Goal: Find specific page/section: Find specific page/section

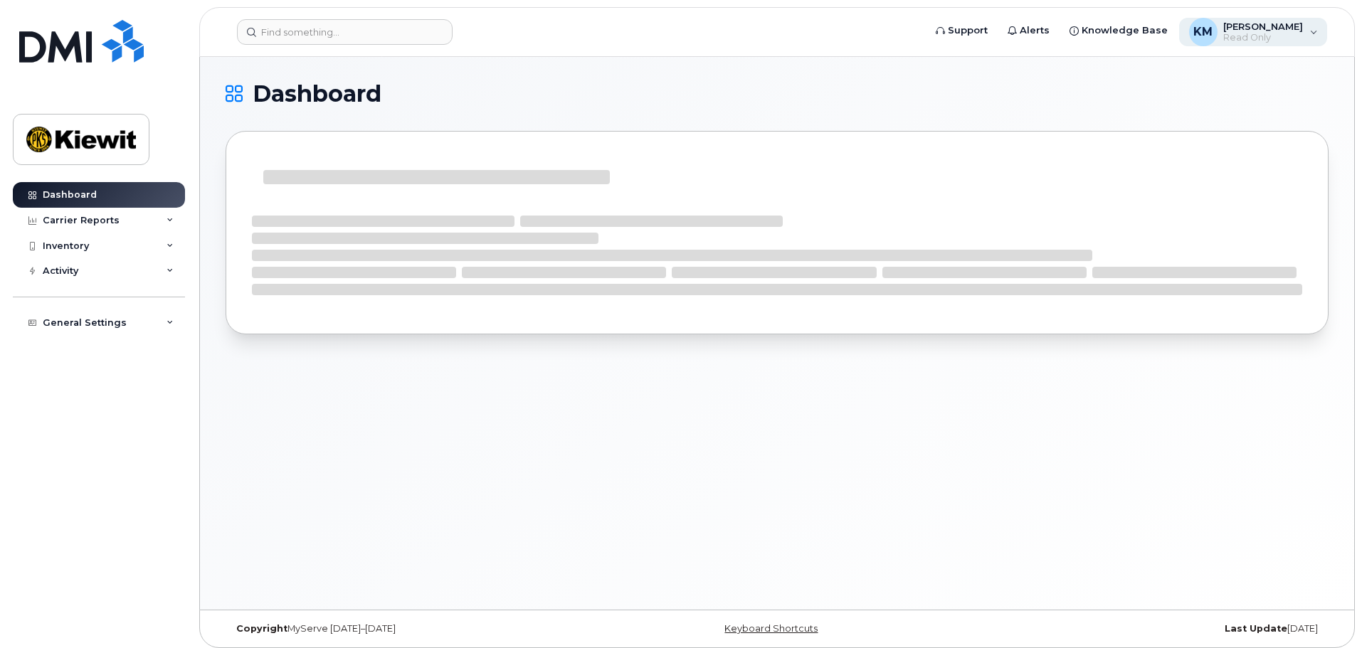
click at [1317, 31] on div "KM [PERSON_NAME] Read Only" at bounding box center [1253, 32] width 149 height 28
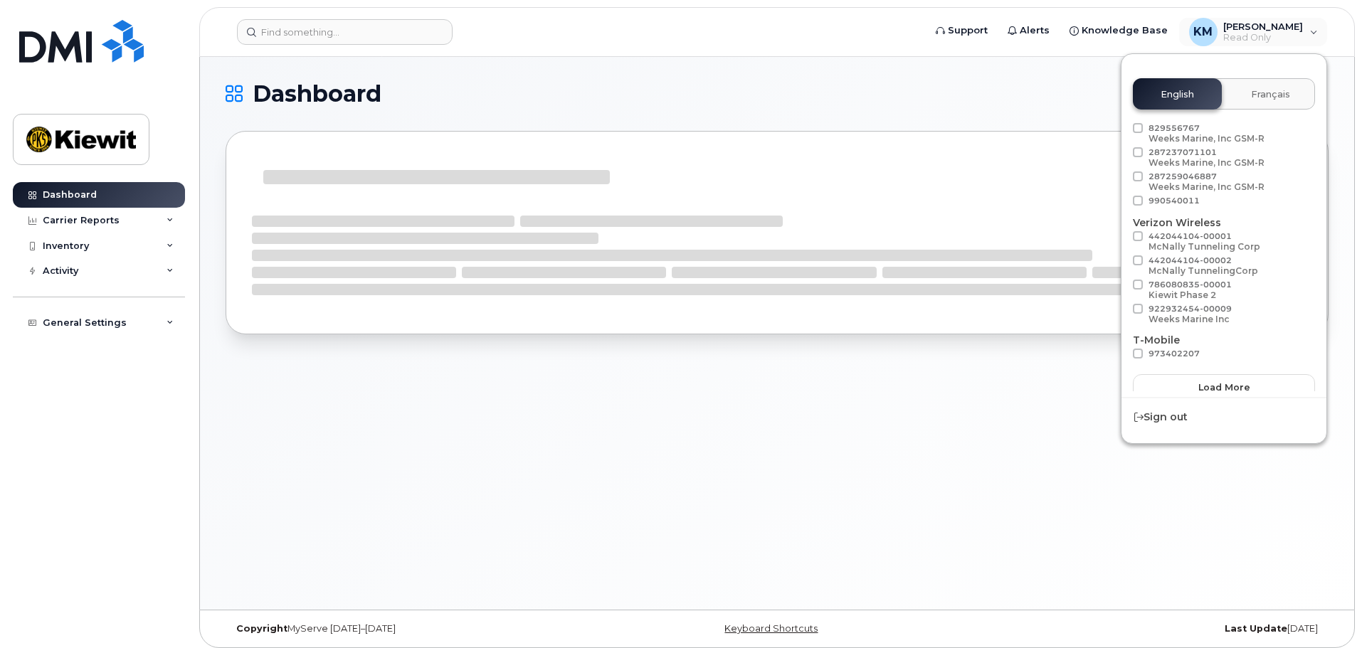
scroll to position [80, 0]
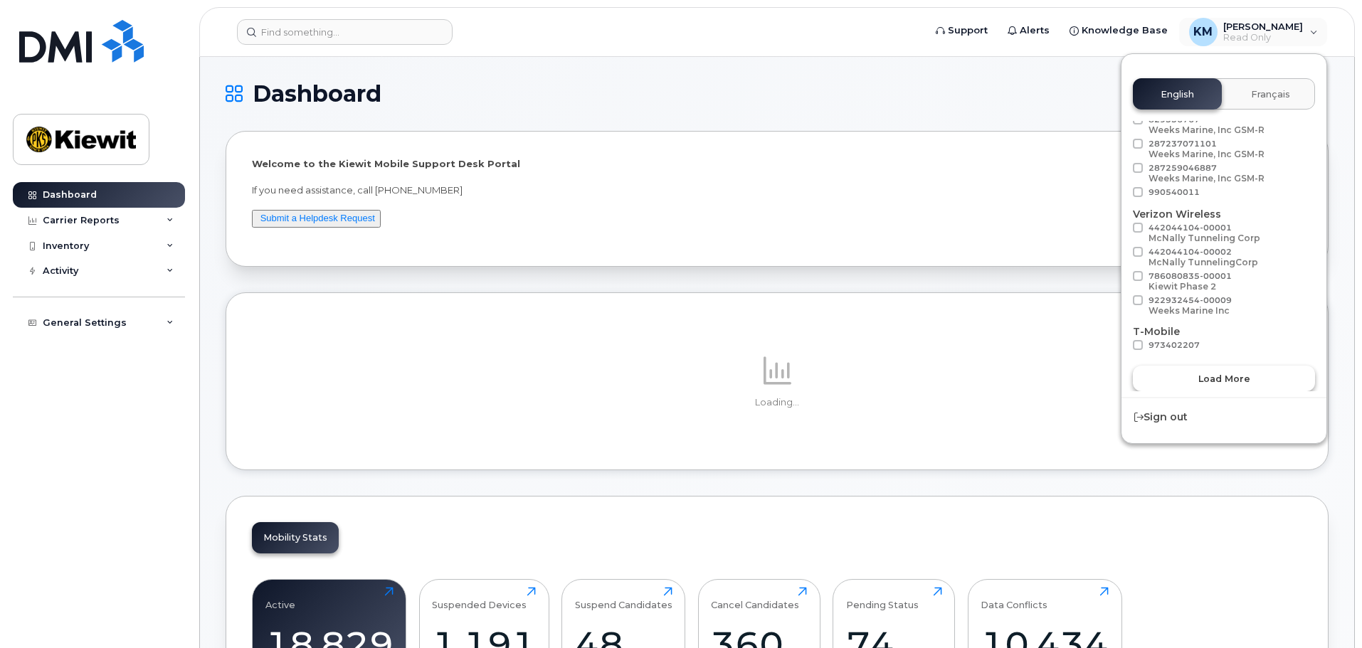
click at [1223, 376] on span "Load more" at bounding box center [1224, 379] width 52 height 14
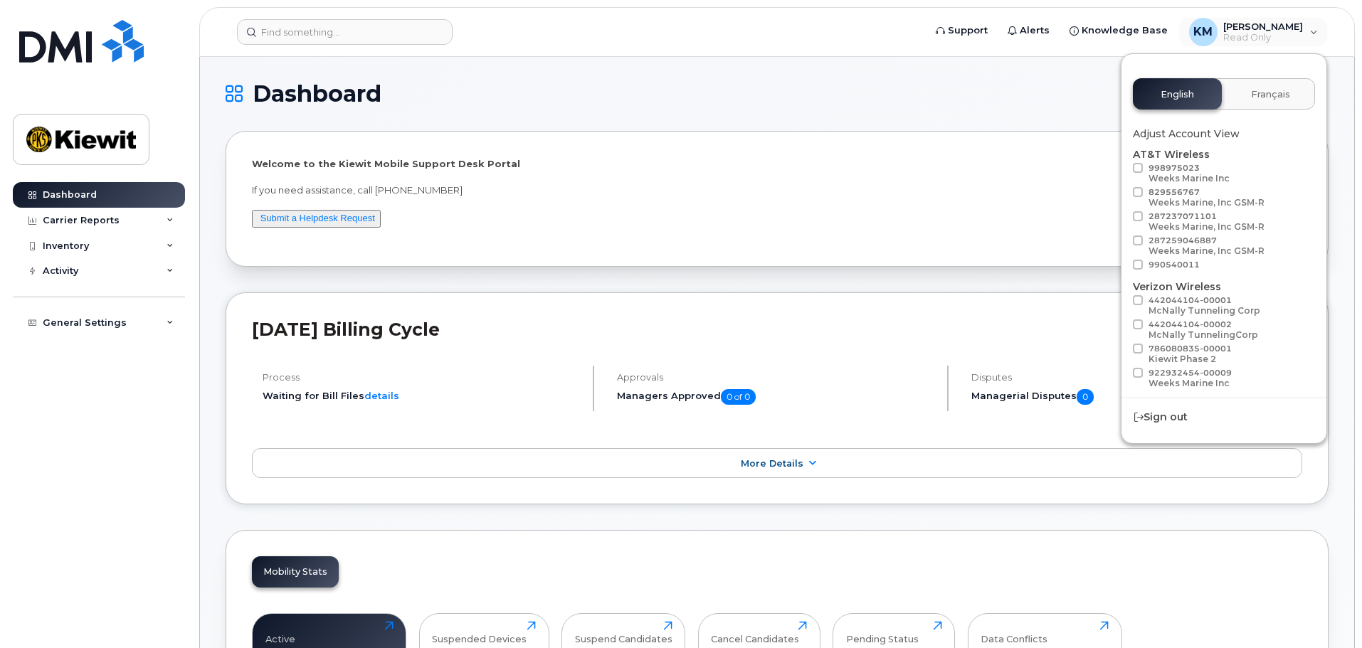
scroll to position [0, 0]
click at [907, 92] on h1 "Dashboard" at bounding box center [774, 94] width 1096 height 23
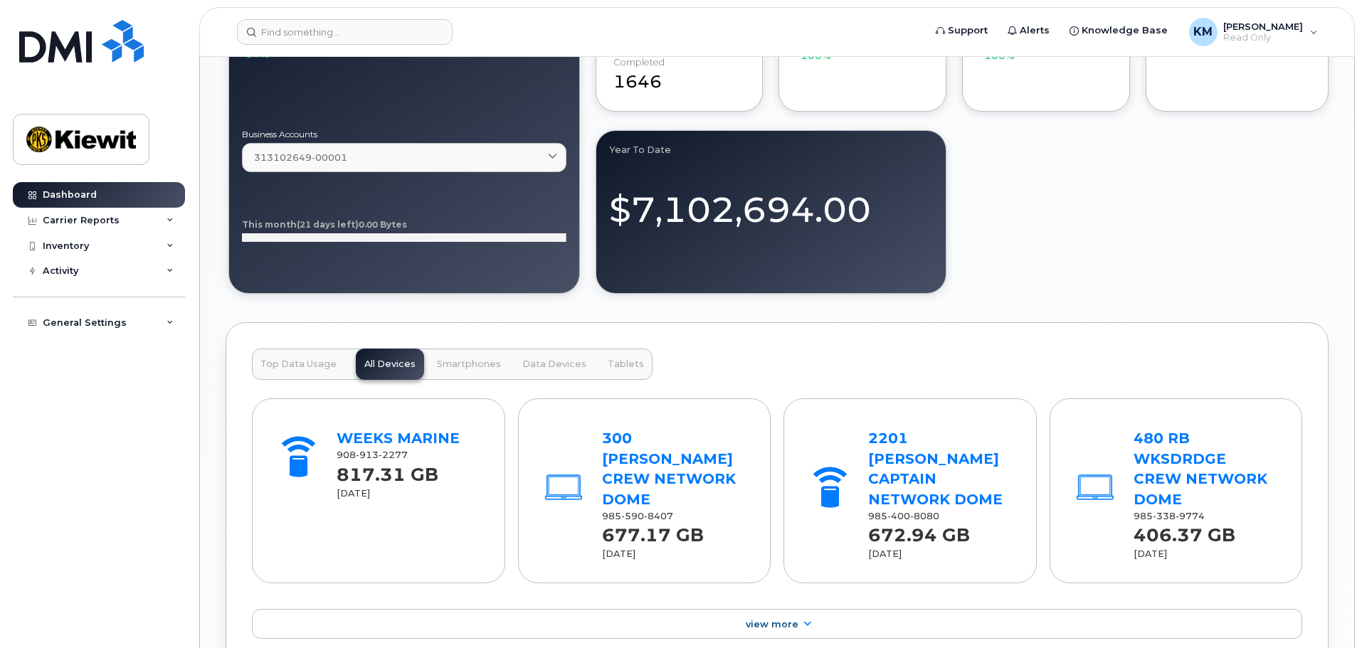
scroll to position [996, 0]
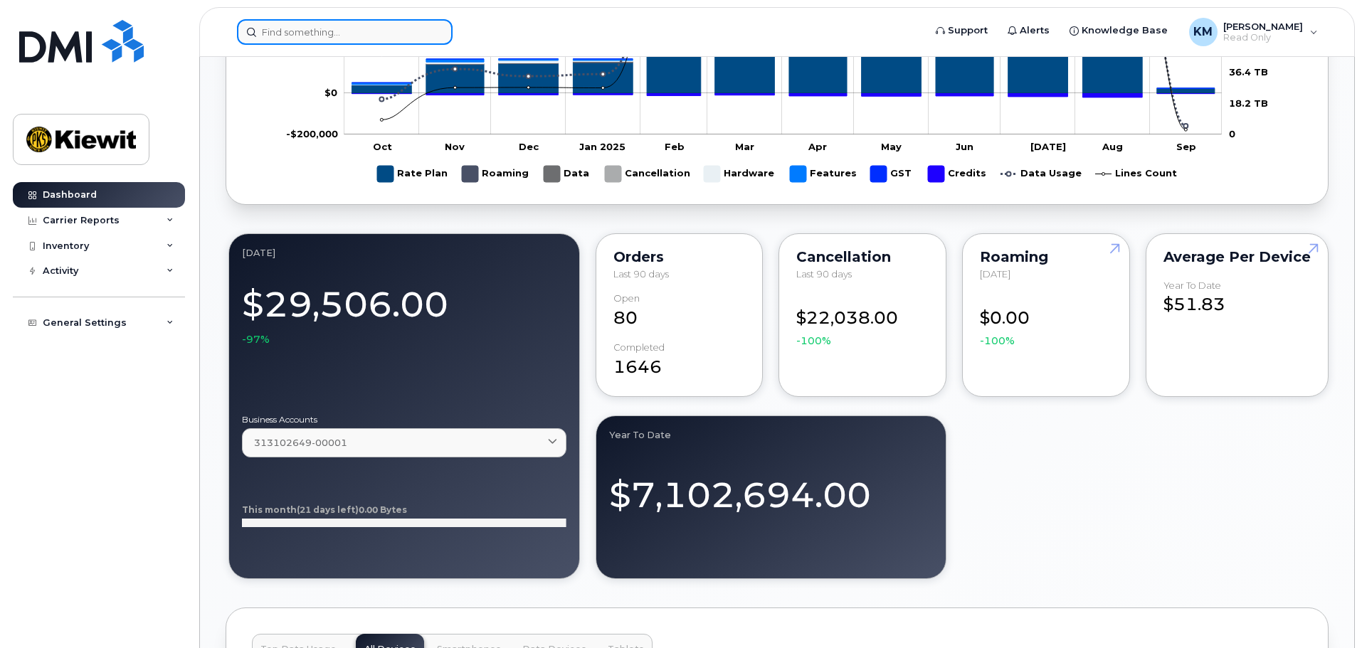
click at [307, 35] on input at bounding box center [345, 32] width 216 height 26
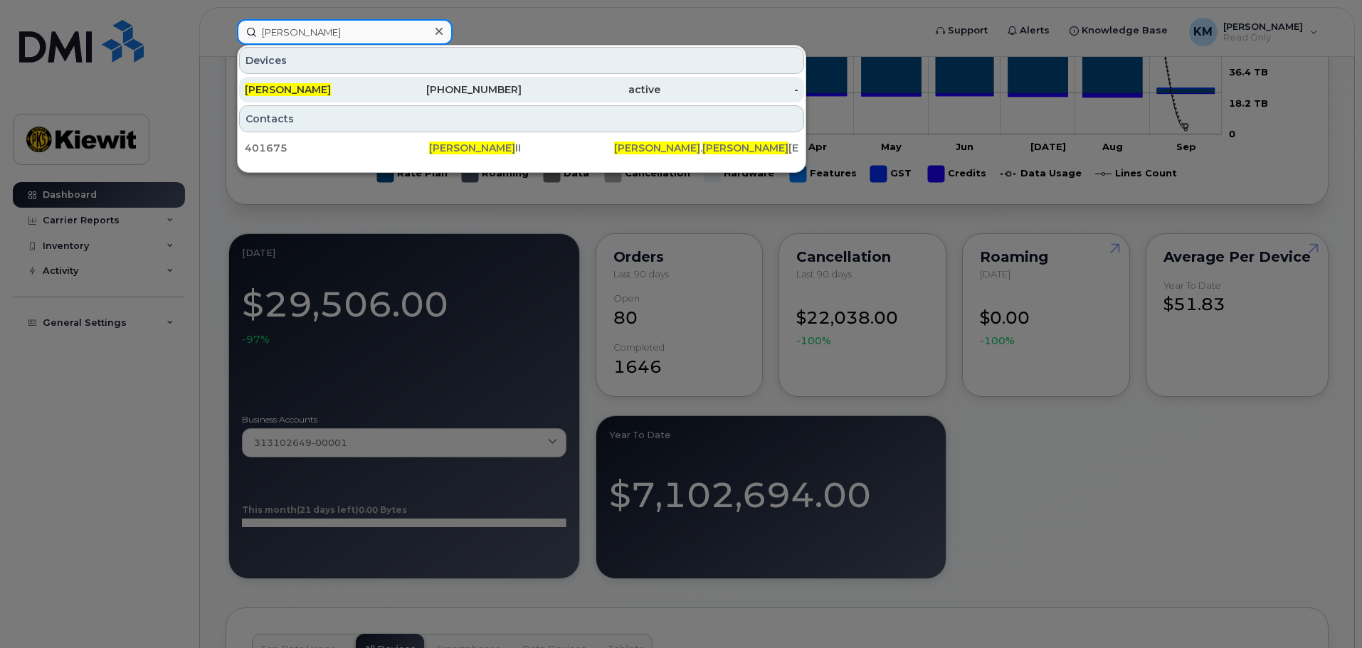
type input "[PERSON_NAME]"
click at [315, 90] on div "[PERSON_NAME]" at bounding box center [314, 90] width 139 height 14
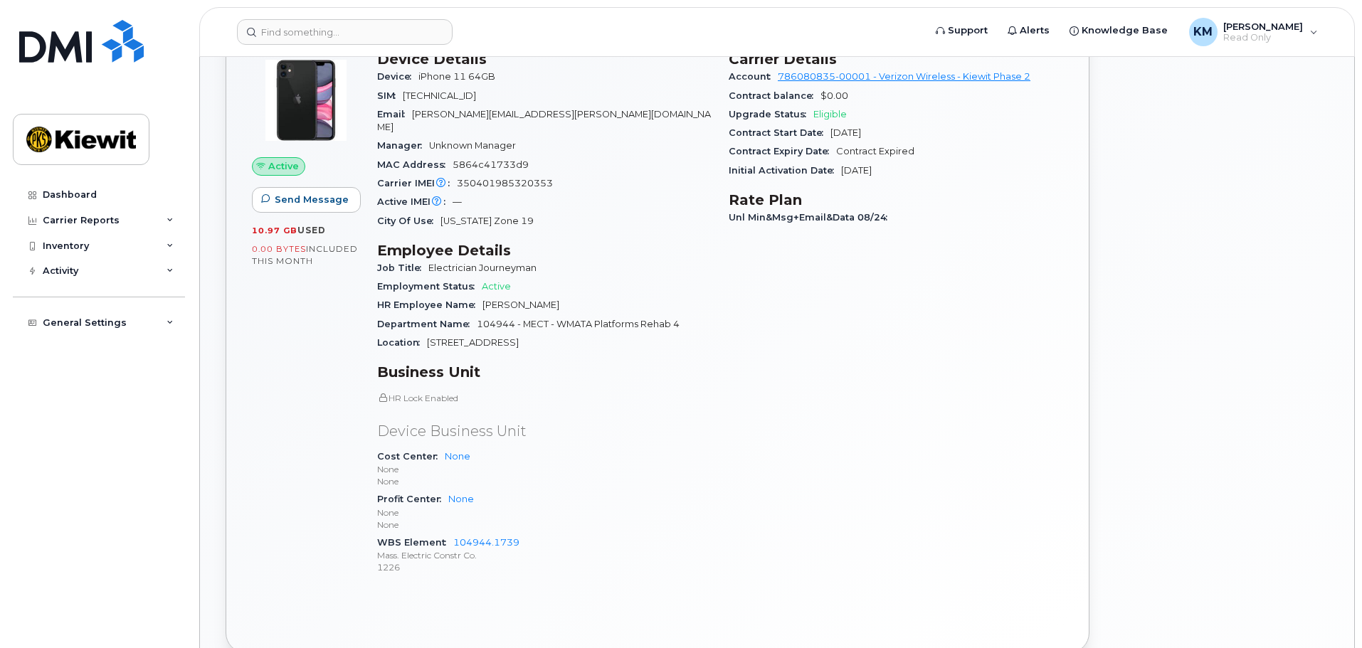
scroll to position [356, 0]
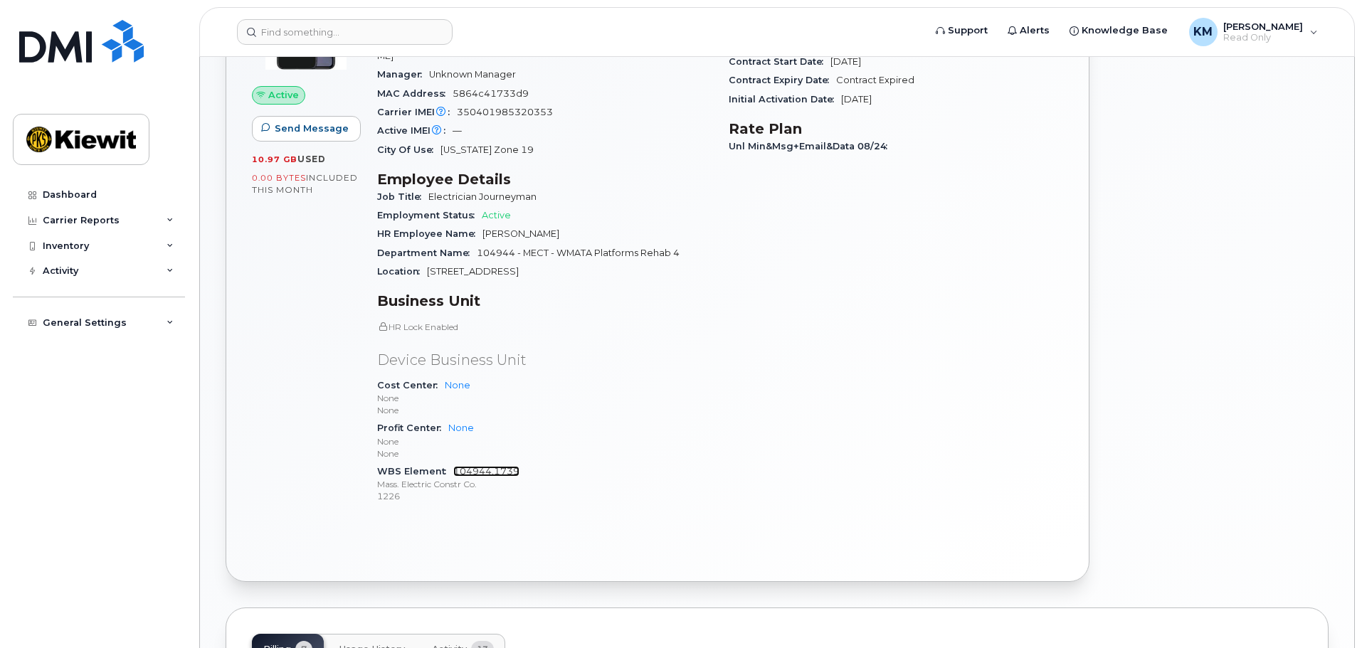
click at [502, 466] on link "104944.1739" at bounding box center [486, 471] width 66 height 11
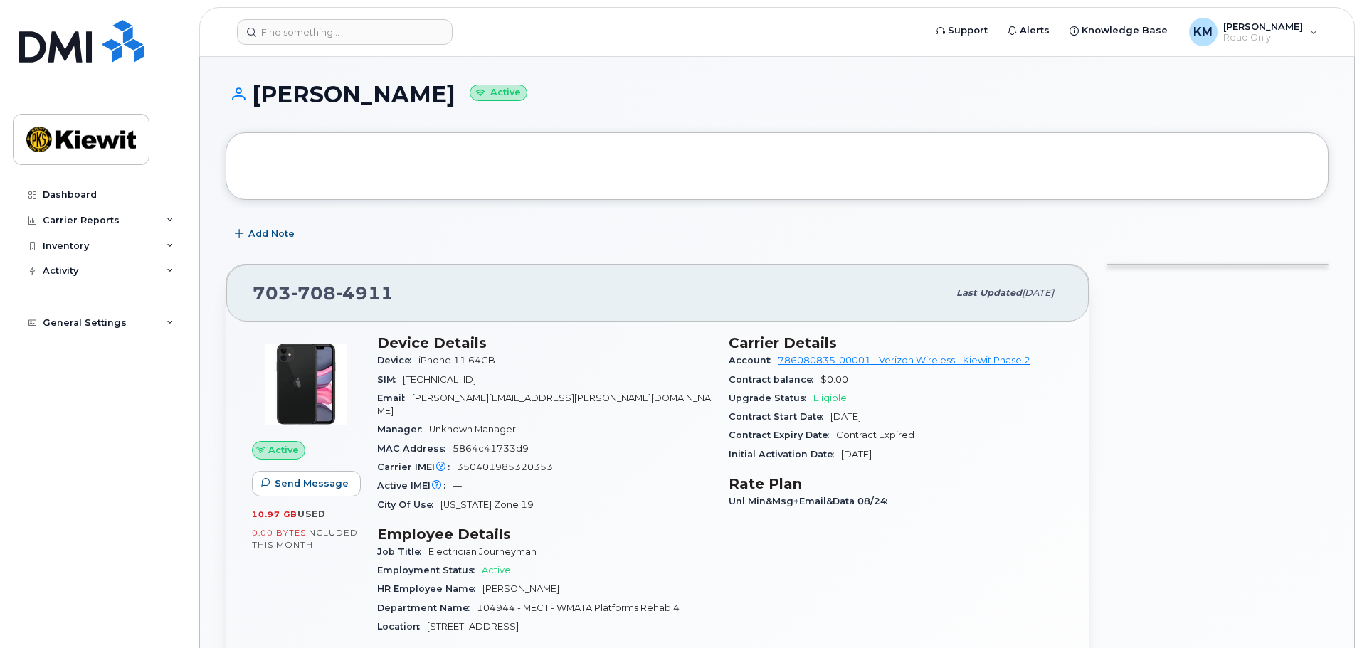
scroll to position [0, 0]
